Goal: Information Seeking & Learning: Learn about a topic

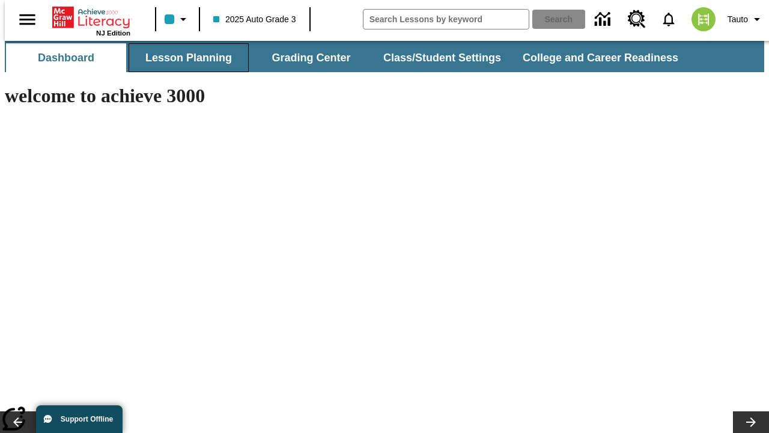
click at [184, 58] on button "Lesson Planning" at bounding box center [189, 57] width 120 height 29
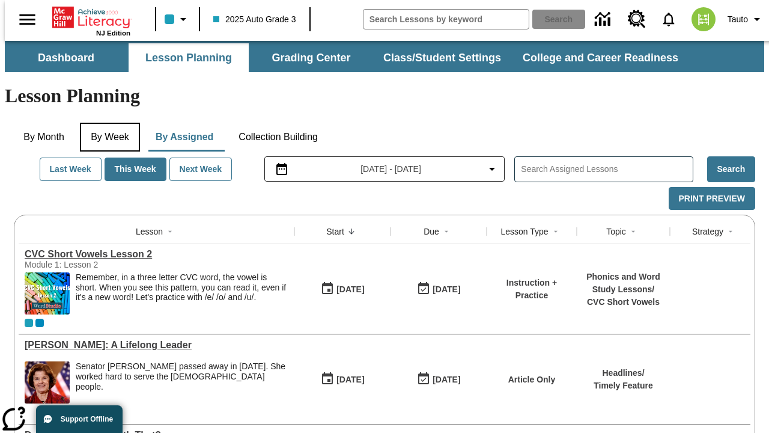
click at [108, 123] on button "By Week" at bounding box center [110, 137] width 60 height 29
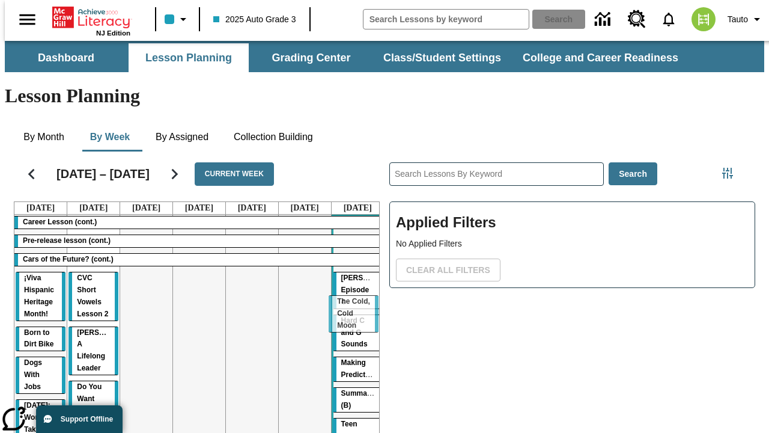
drag, startPoint x: 141, startPoint y: 233, endPoint x: 353, endPoint y: 301, distance: 223.0
click at [353, 301] on tr "Career Lesson (cont.) Pre-release lesson (cont.) Cars of the Future? (cont.) ¡V…" at bounding box center [199, 398] width 370 height 366
